Goal: Find specific page/section: Find specific page/section

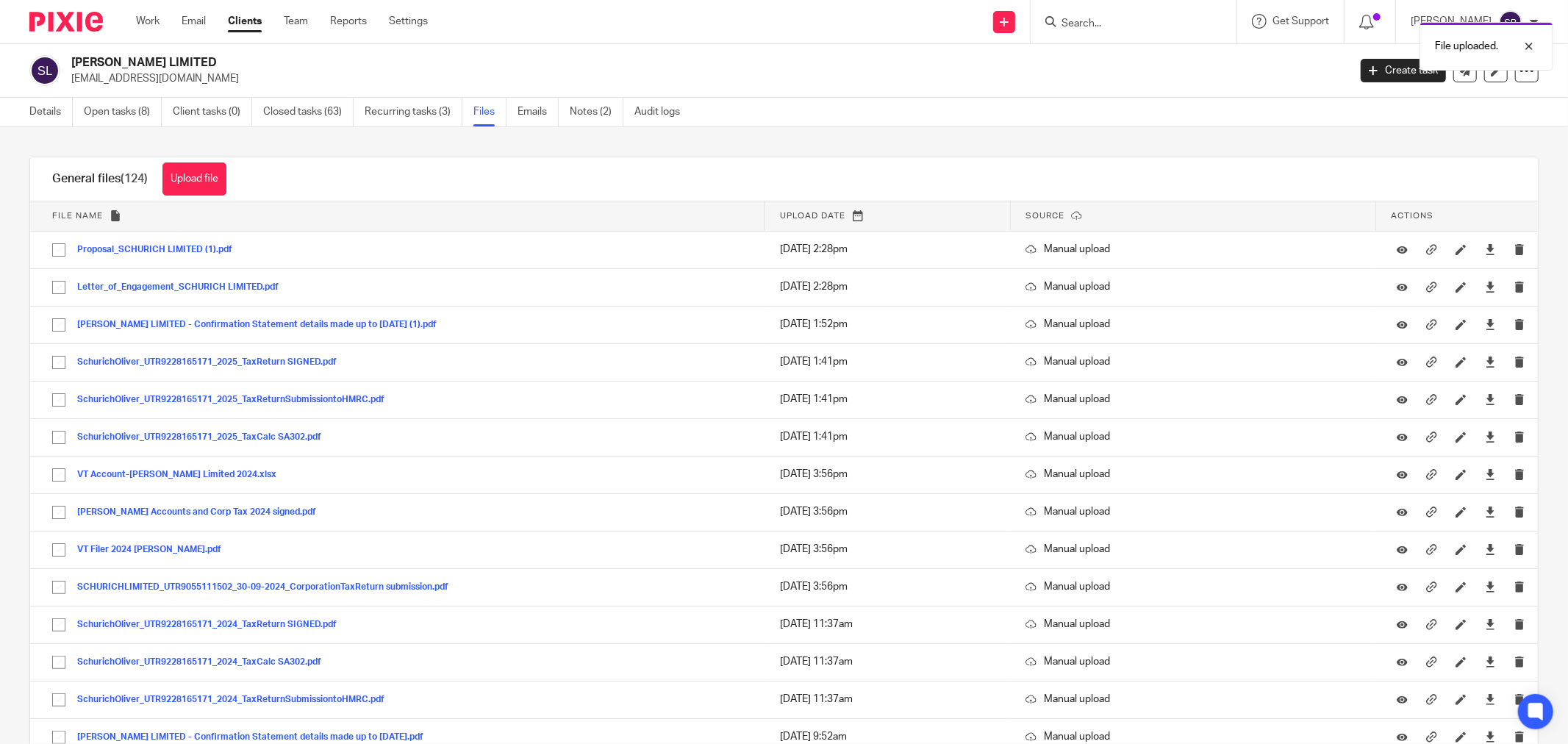
click at [1135, 25] on div "File uploaded." at bounding box center [1169, 42] width 770 height 56
click at [1107, 31] on div "File uploaded." at bounding box center [1169, 42] width 770 height 56
click at [35, 114] on link "Details" at bounding box center [51, 112] width 43 height 29
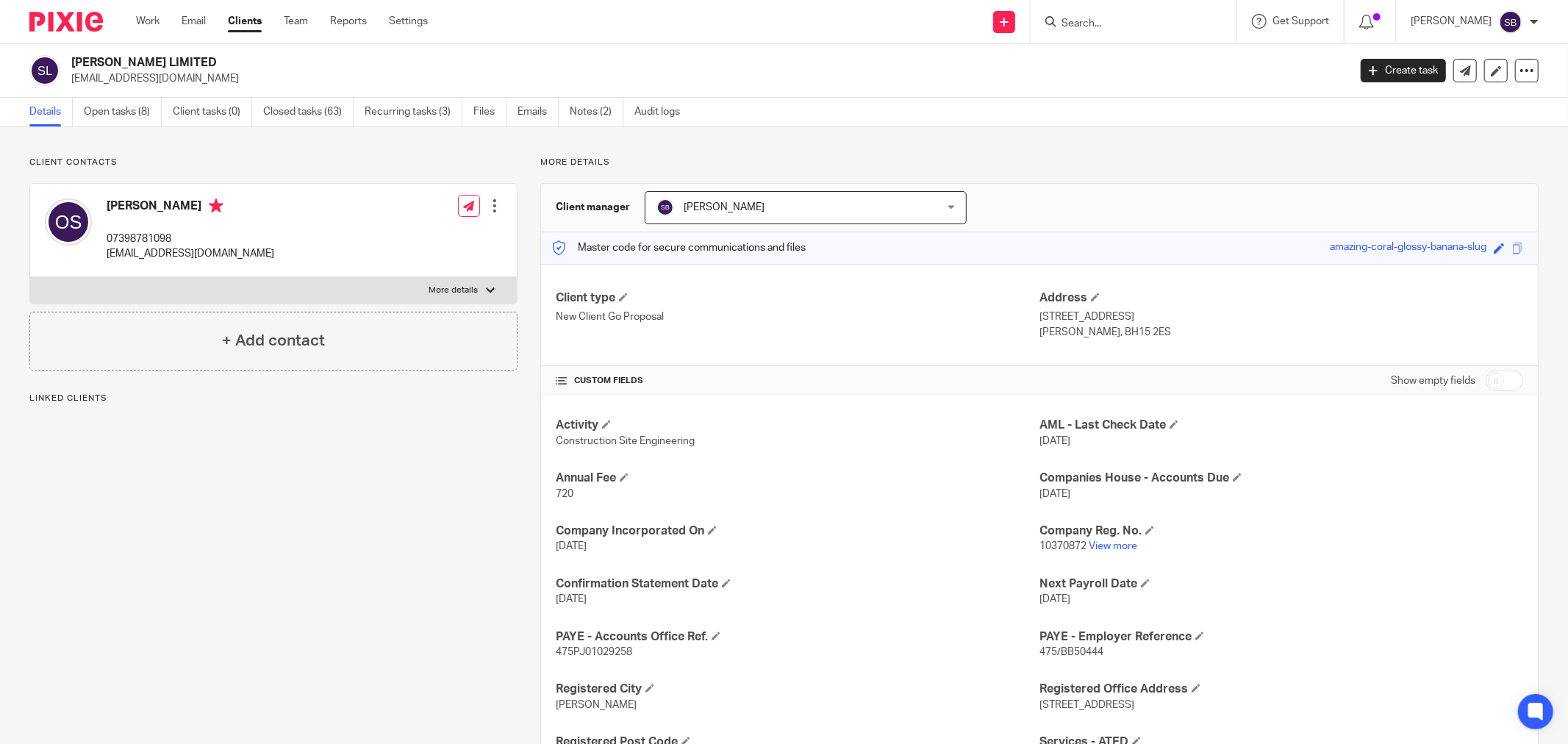
click at [1162, 22] on input "Search" at bounding box center [1127, 25] width 133 height 14
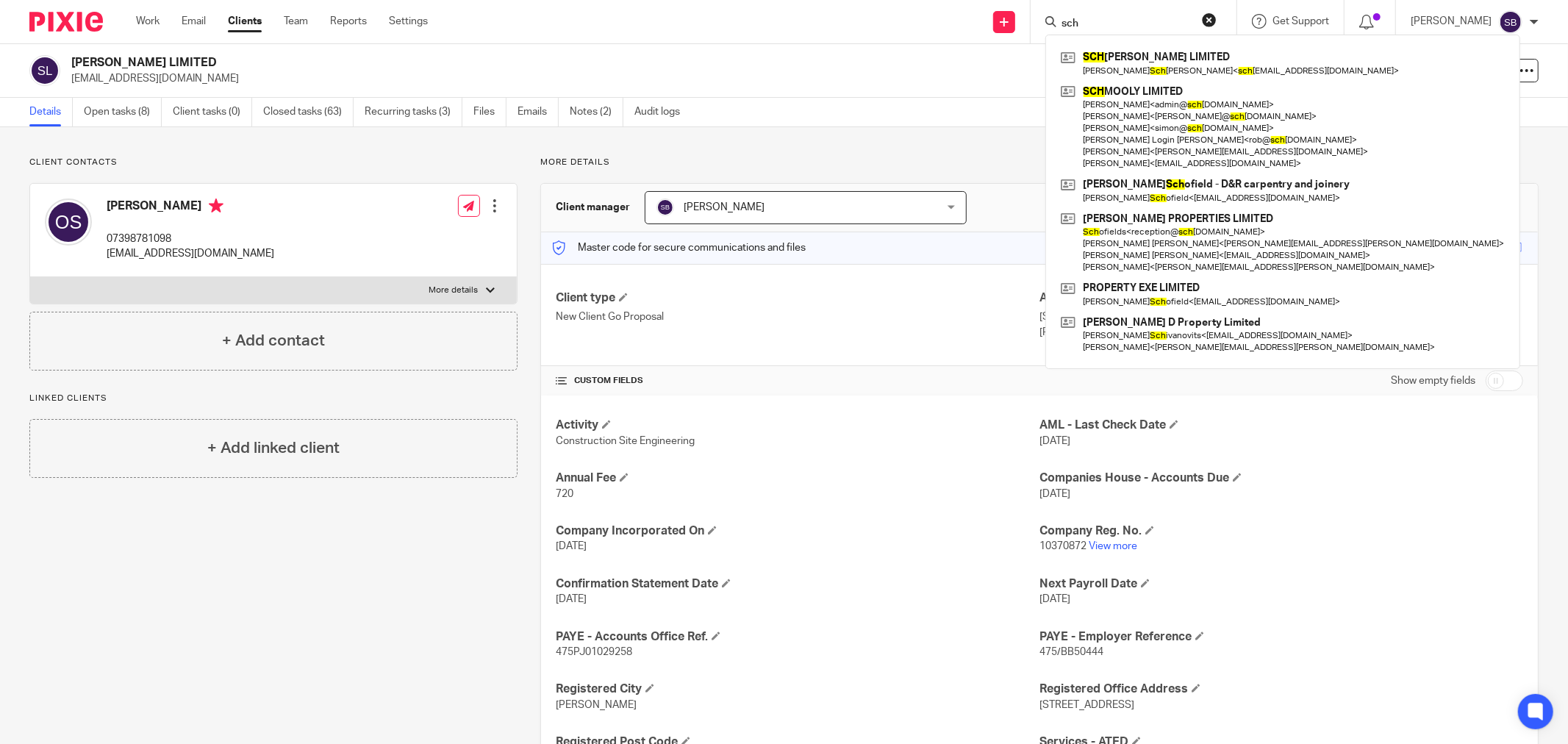
type input "sch"
click at [406, 144] on div "Client contacts Oliver Schurich 07398781098 schurichltd@hotmail.com Edit contac…" at bounding box center [784, 683] width 1568 height 1112
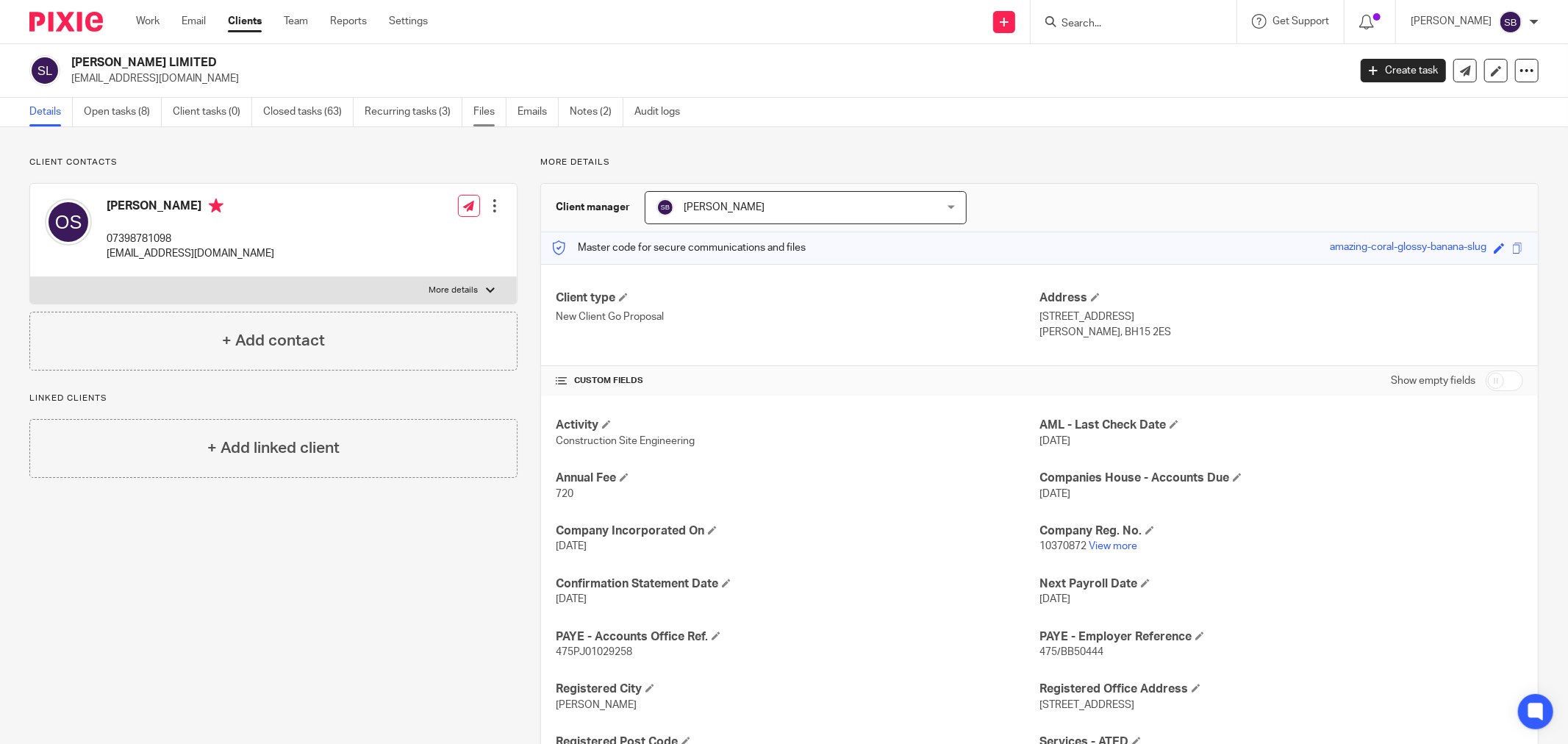
click at [495, 112] on link "Files" at bounding box center [490, 112] width 33 height 29
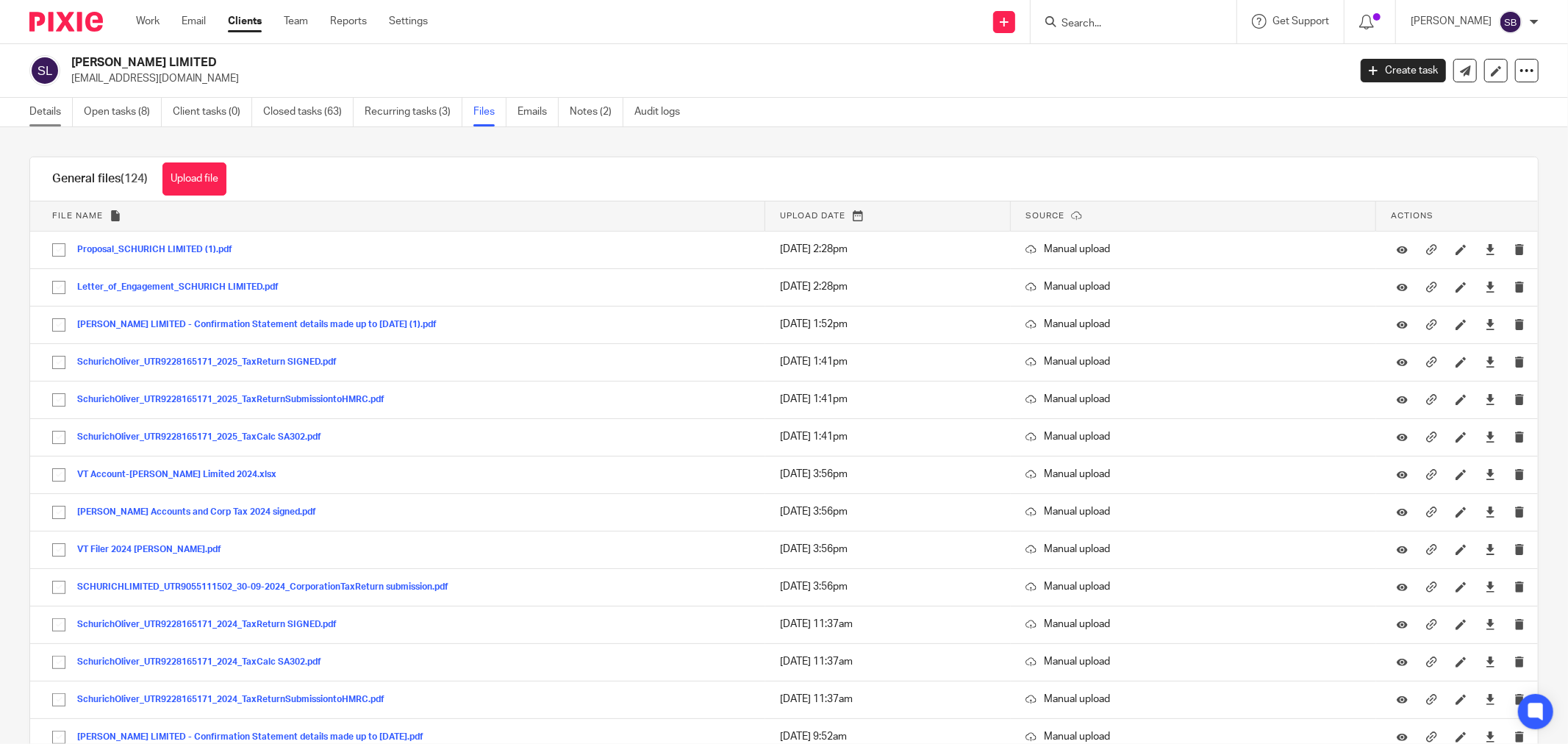
click at [48, 114] on link "Details" at bounding box center [51, 112] width 43 height 29
